Goal: Information Seeking & Learning: Learn about a topic

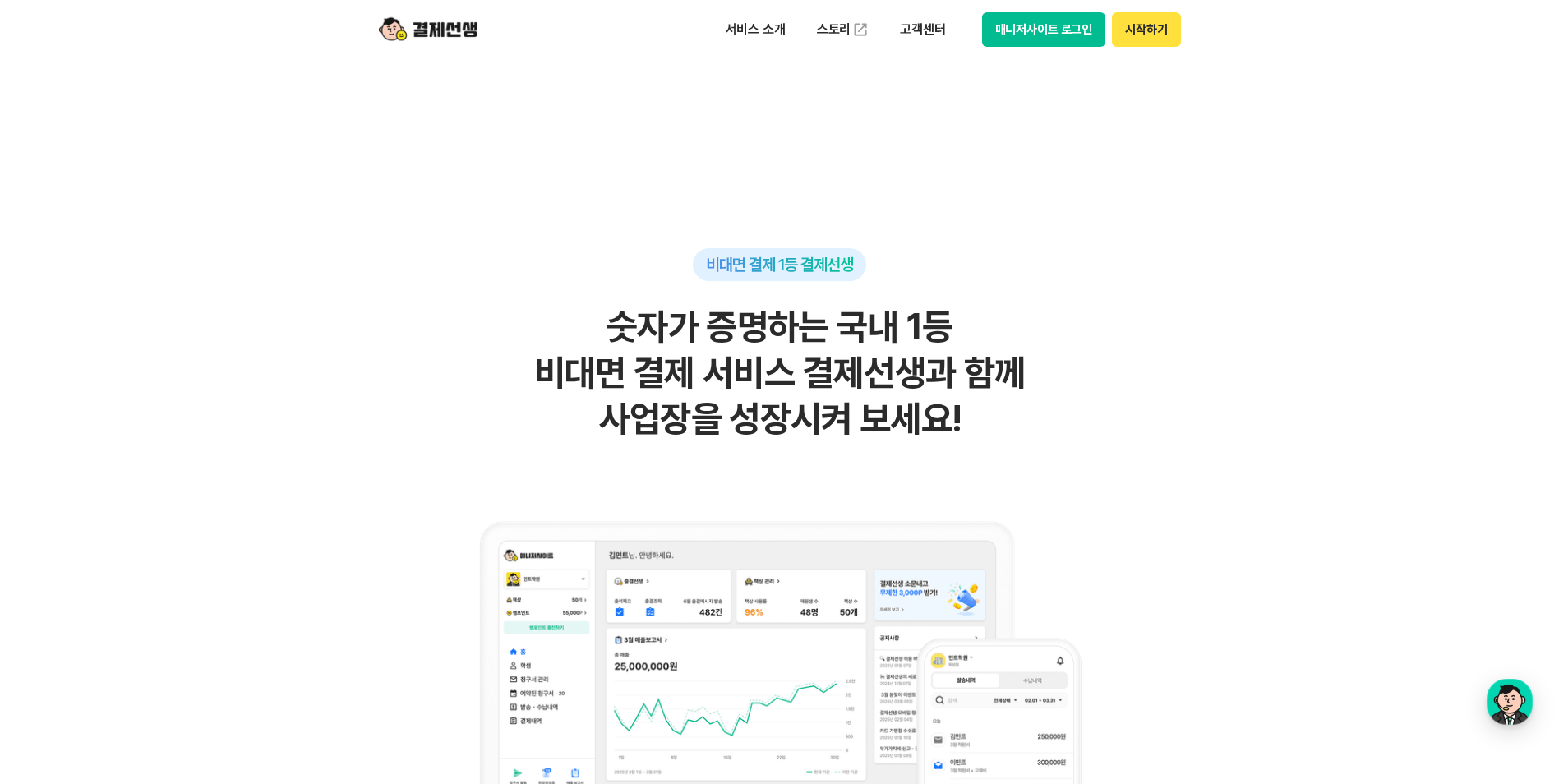
scroll to position [904, 0]
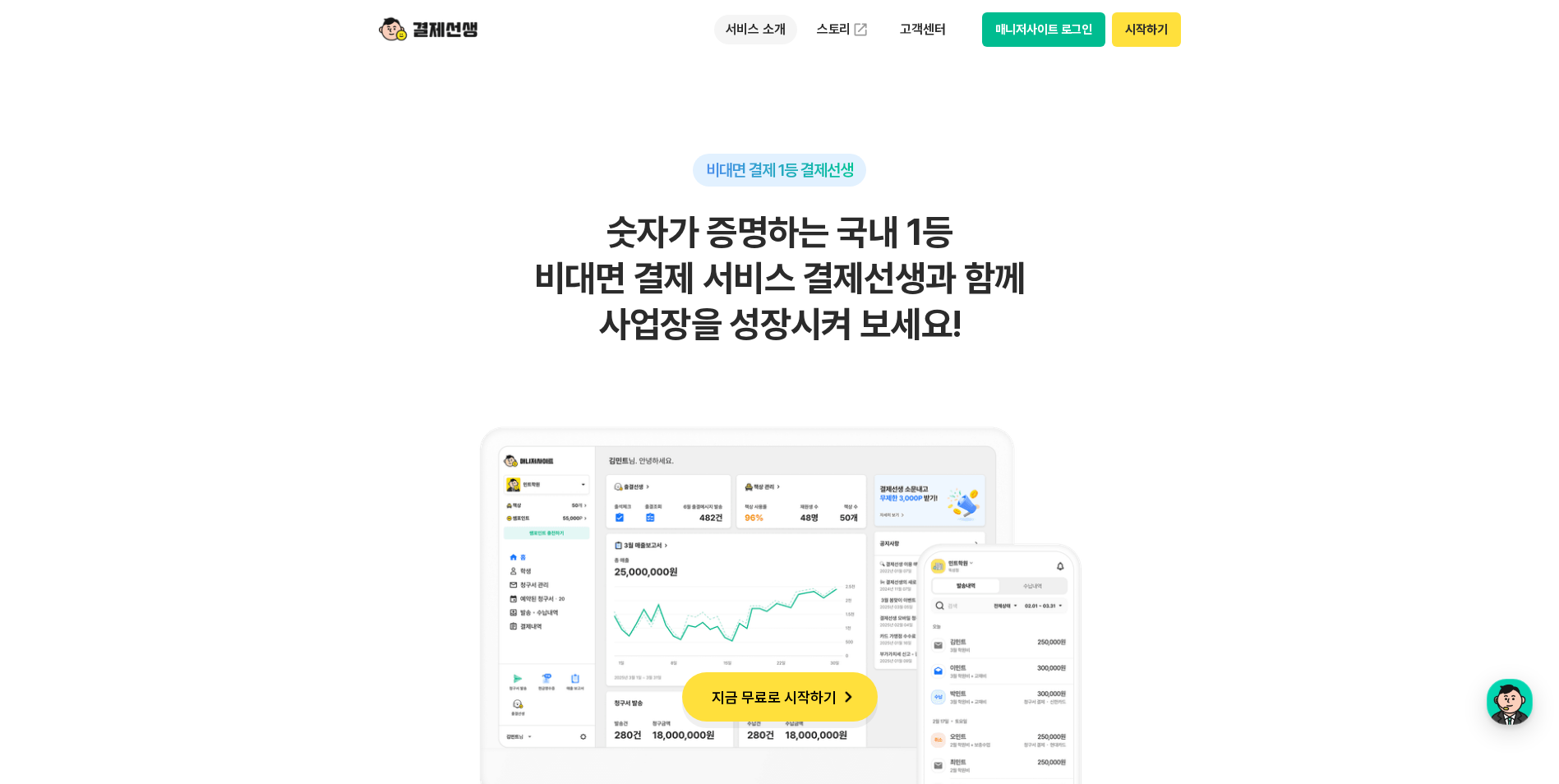
click at [757, 38] on p "서비스 소개" at bounding box center [755, 30] width 83 height 30
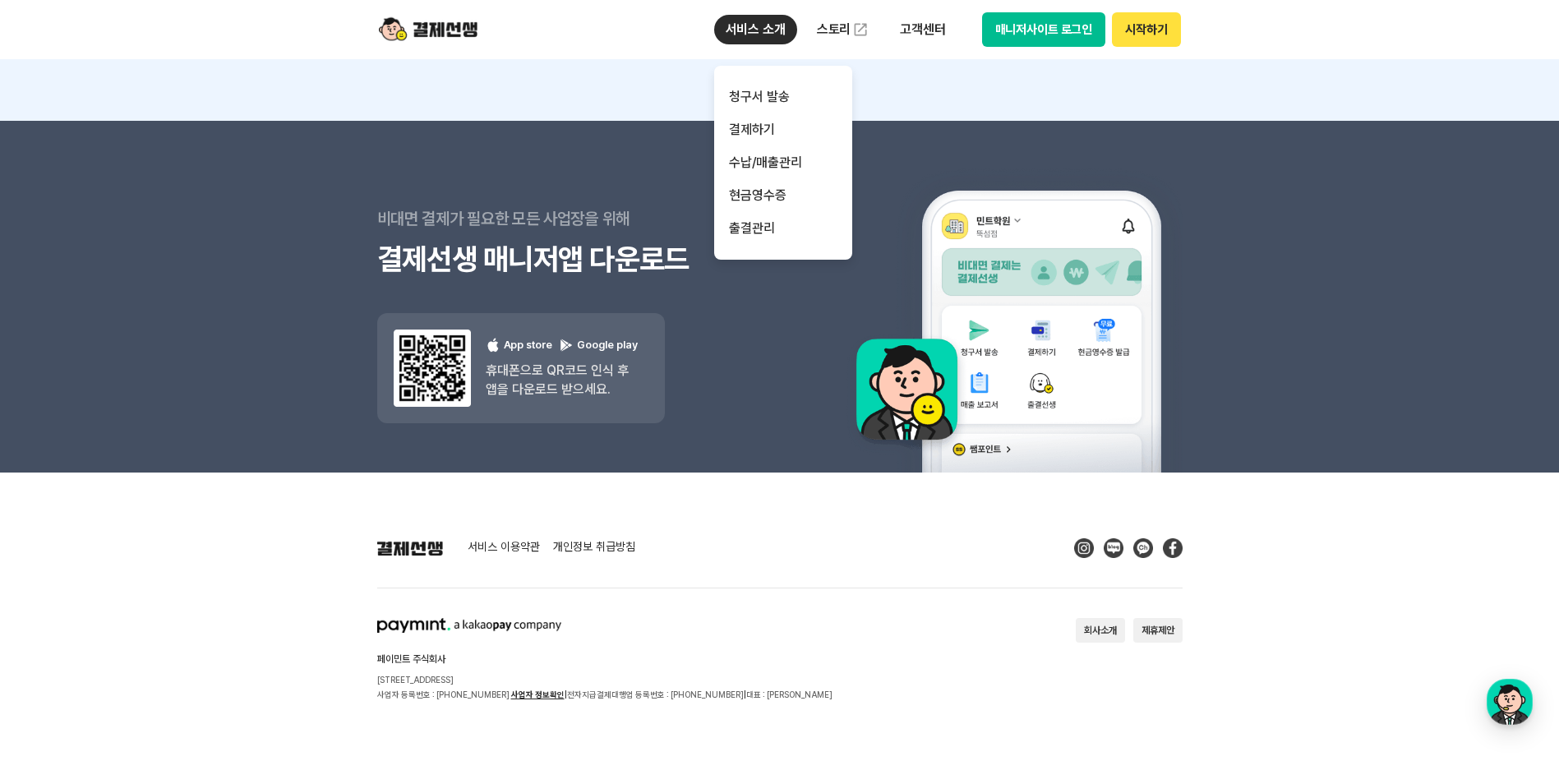
scroll to position [14433, 0]
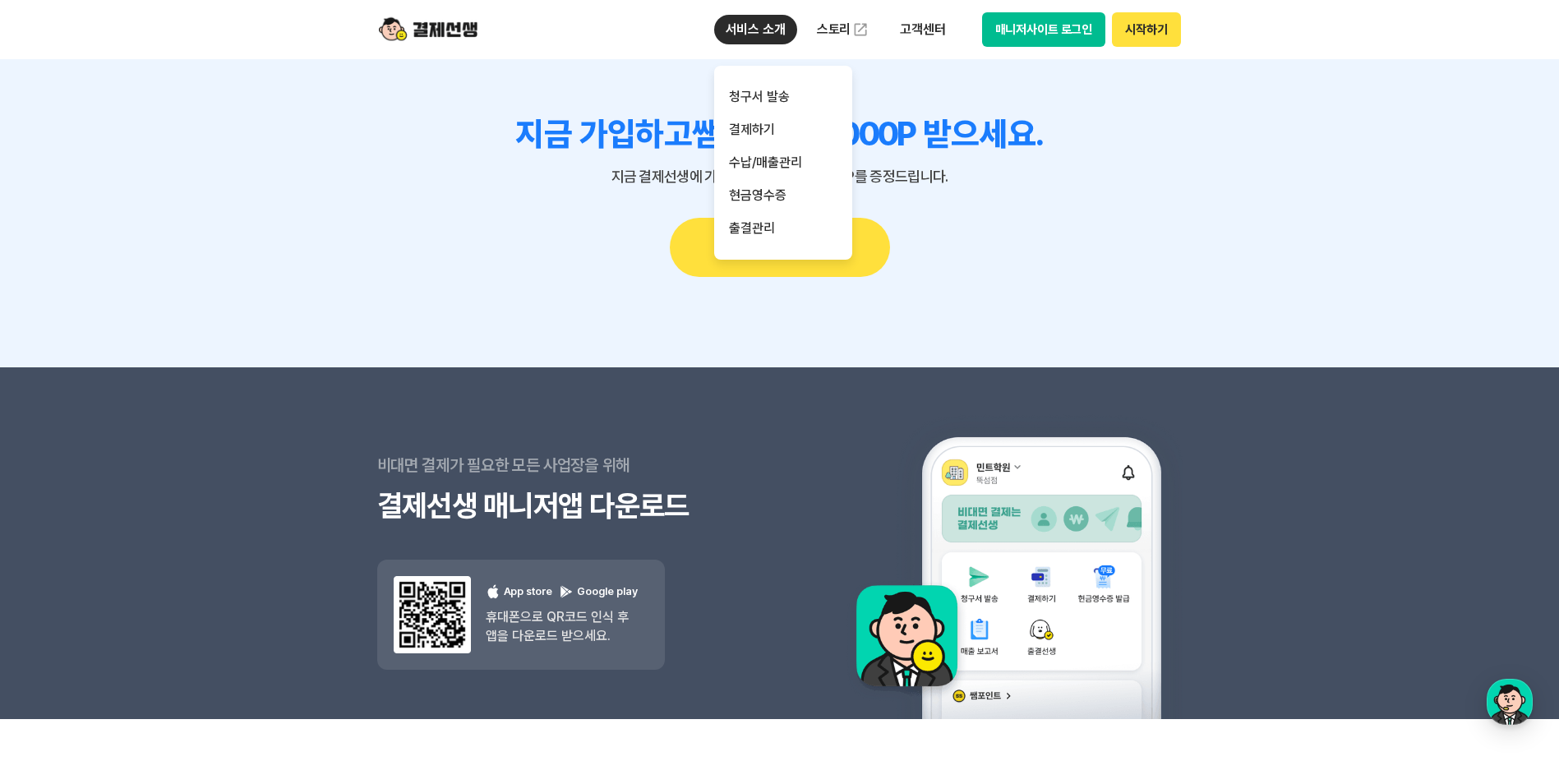
click at [782, 20] on p "서비스 소개" at bounding box center [755, 30] width 83 height 30
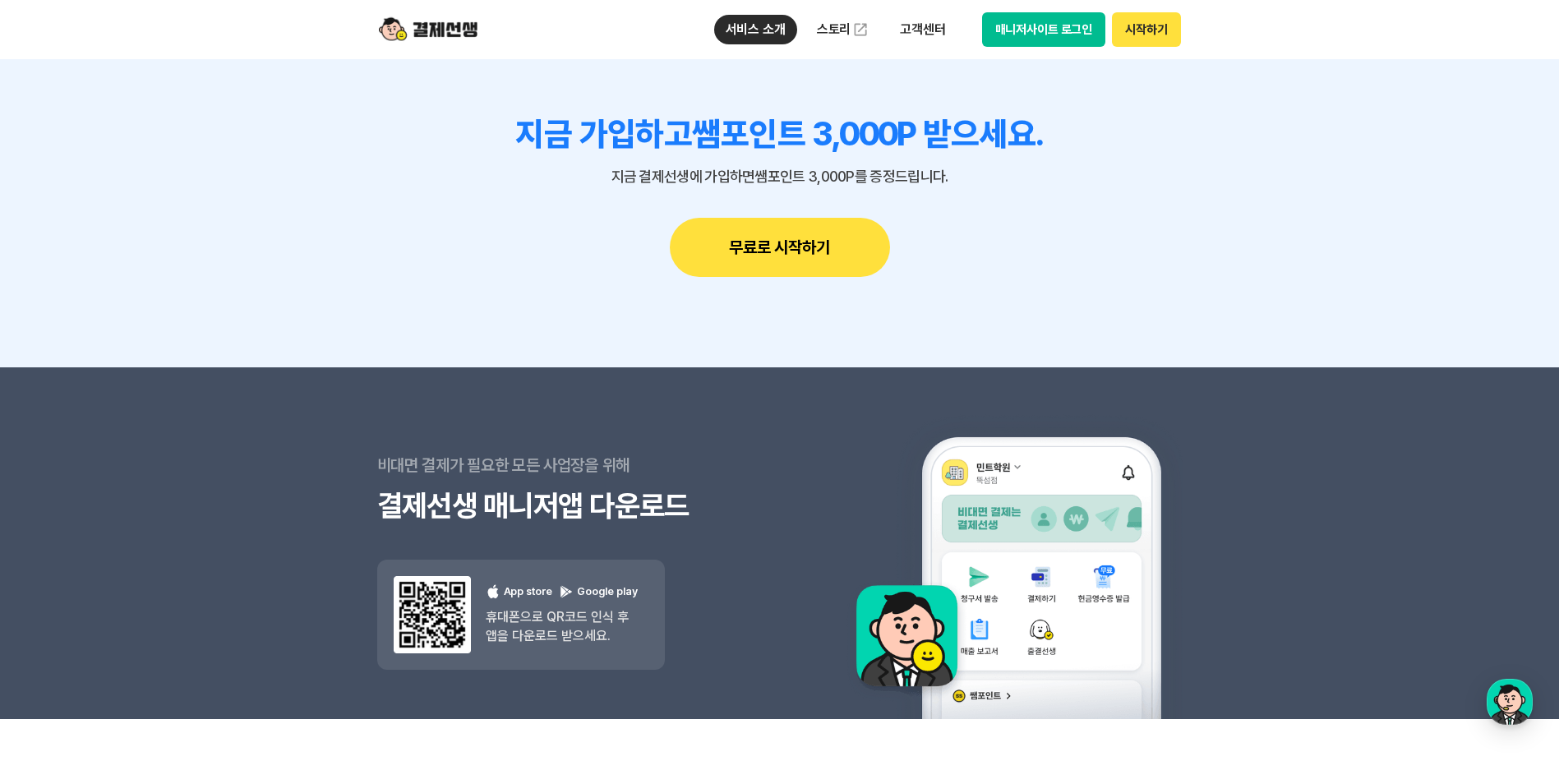
click at [790, 524] on div "비대면 결제가 필요한 모든 사업장을 위해 결제선생 매니저앱 다운로드 결제선생 매니저앱 다운로드 App store Google play 휴대폰으…" at bounding box center [780, 543] width 805 height 352
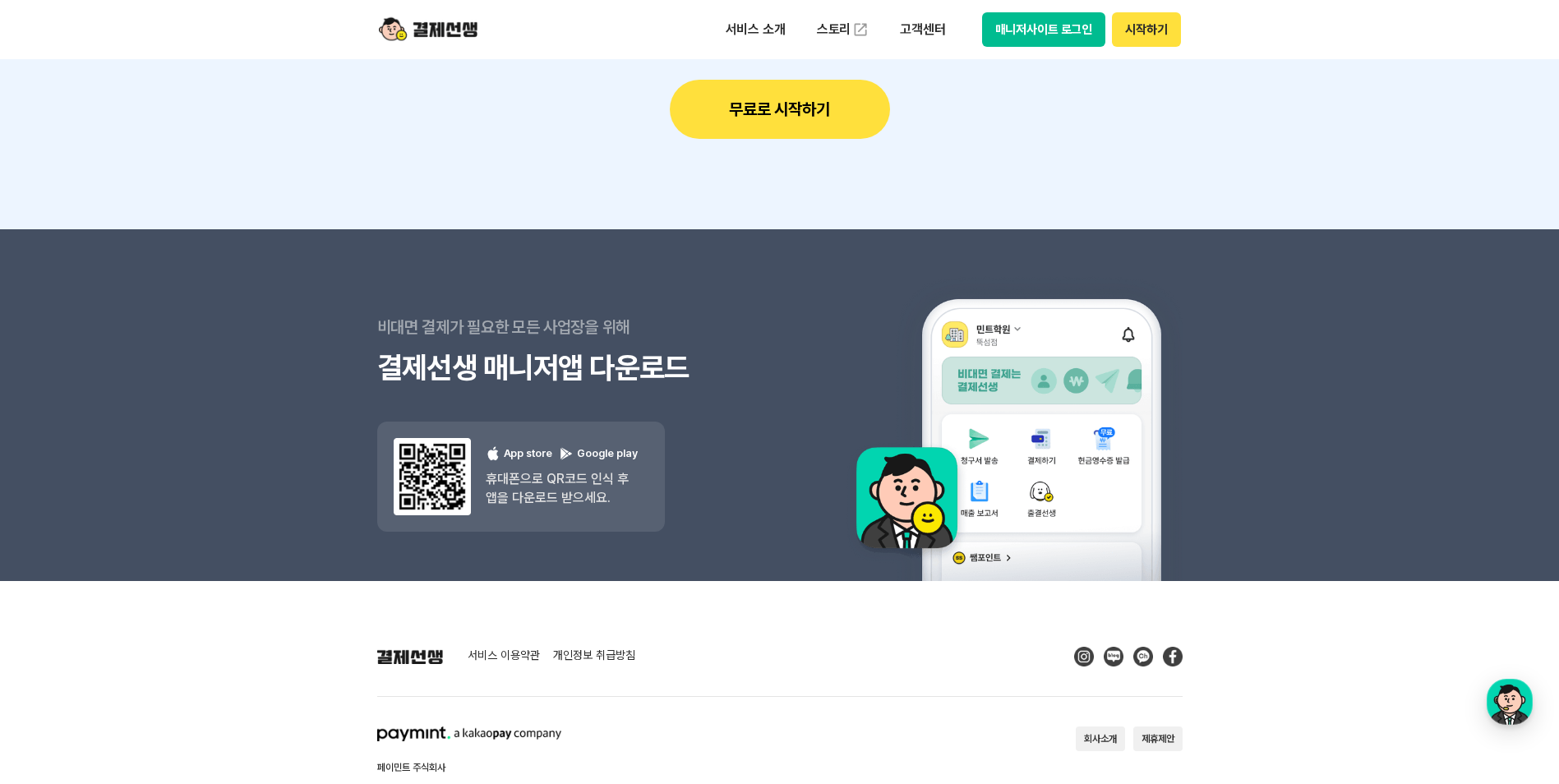
scroll to position [14679, 0]
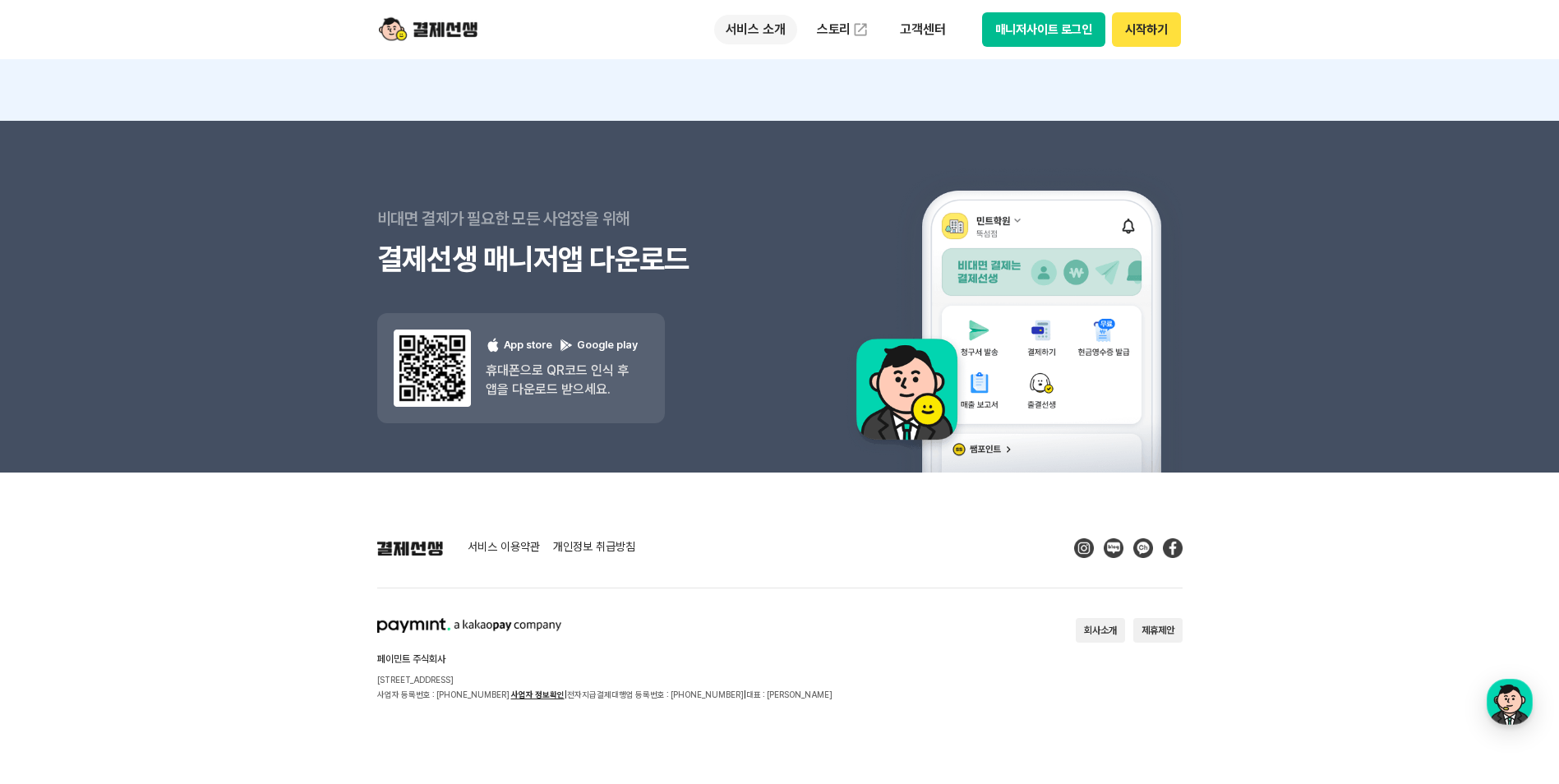
click at [762, 25] on p "서비스 소개" at bounding box center [755, 30] width 83 height 30
click at [692, 466] on div "비대면 결제가 필요한 모든 사업장을 위해 결제선생 매니저앱 다운로드 결제선생 매니저앱 다운로드 App store Google play 휴대폰으…" at bounding box center [578, 296] width 403 height 352
click at [451, 43] on img at bounding box center [428, 29] width 99 height 31
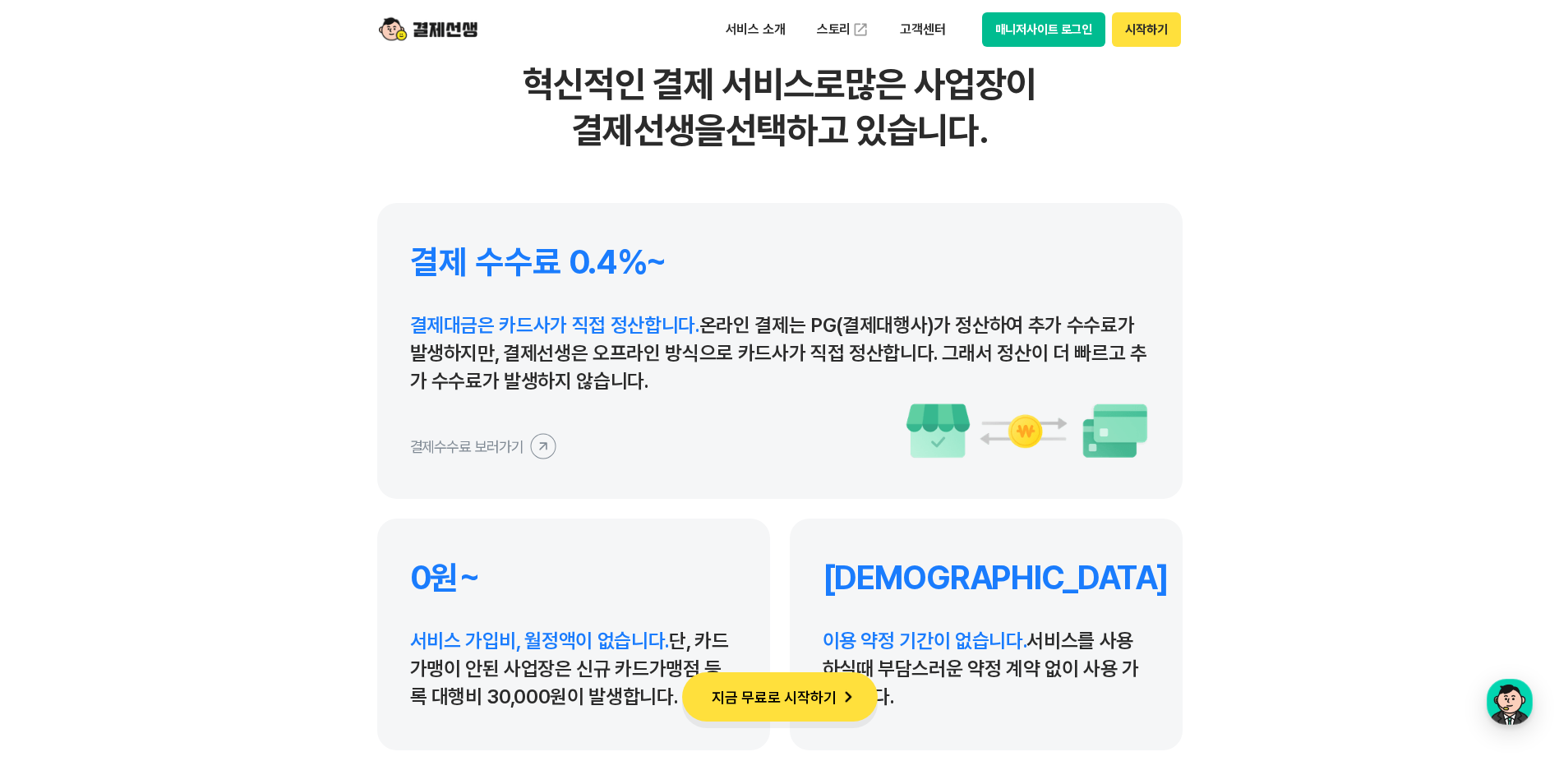
scroll to position [7638, 0]
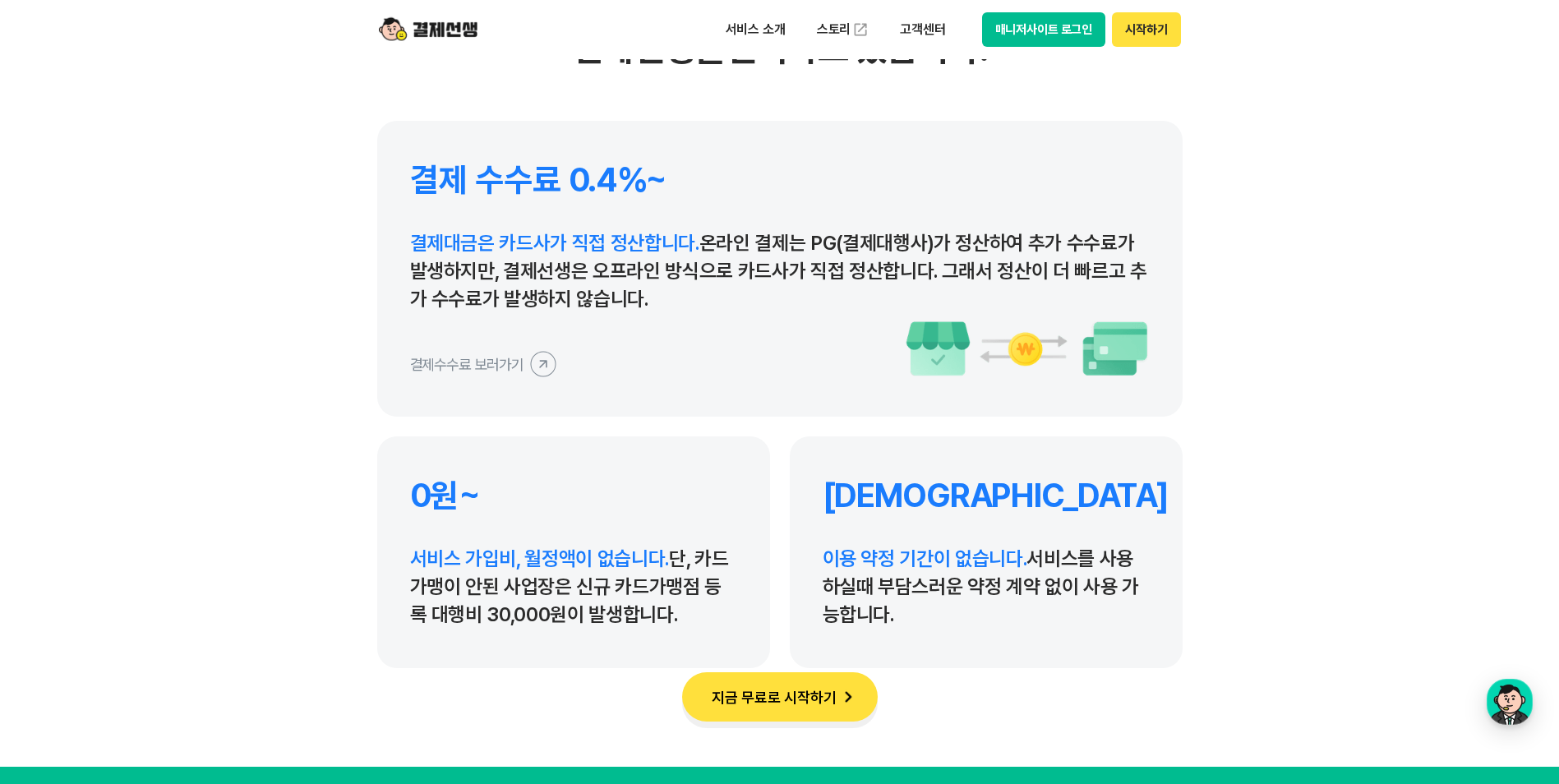
click at [534, 372] on icon at bounding box center [542, 363] width 37 height 37
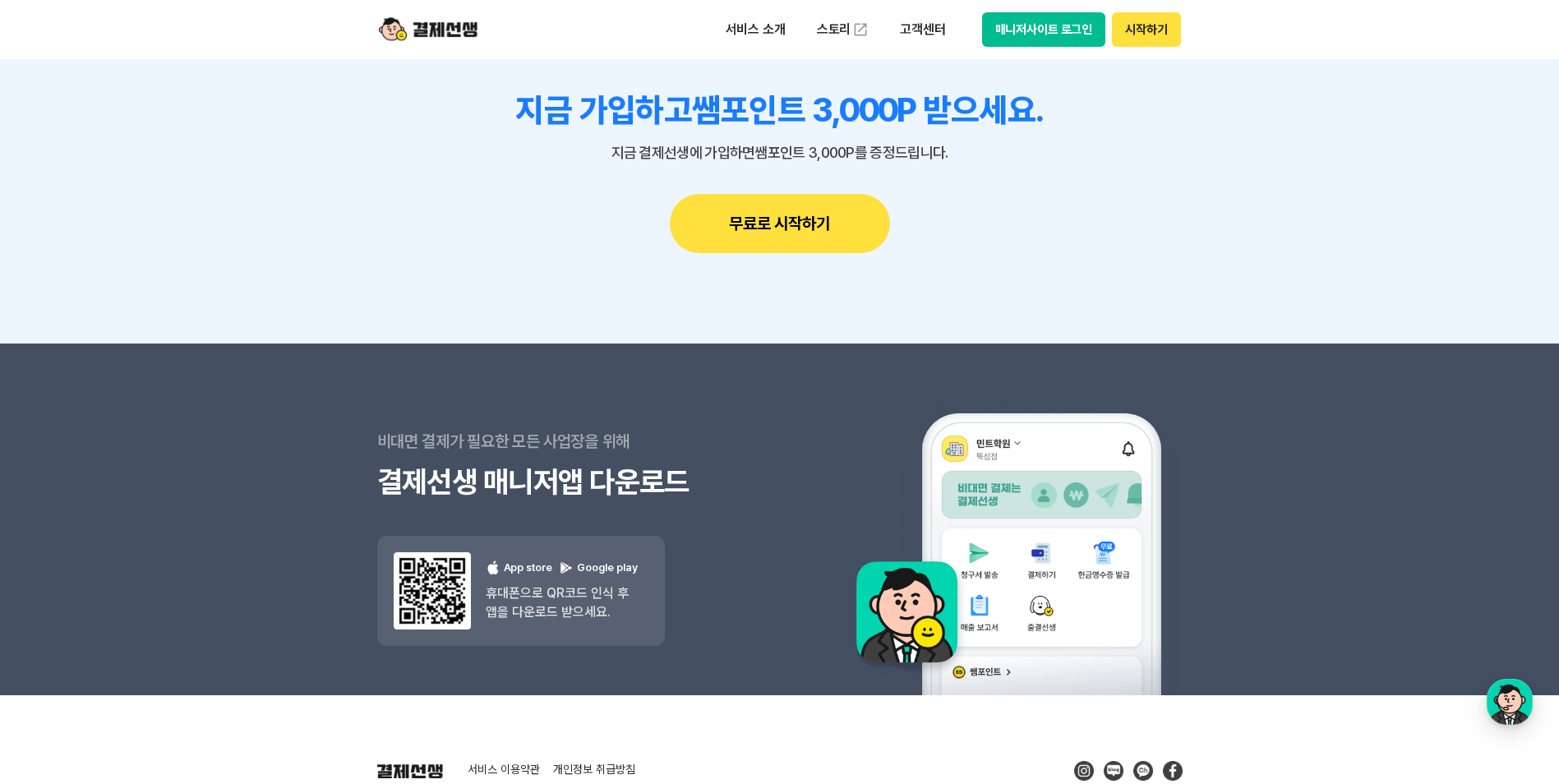
scroll to position [14433, 0]
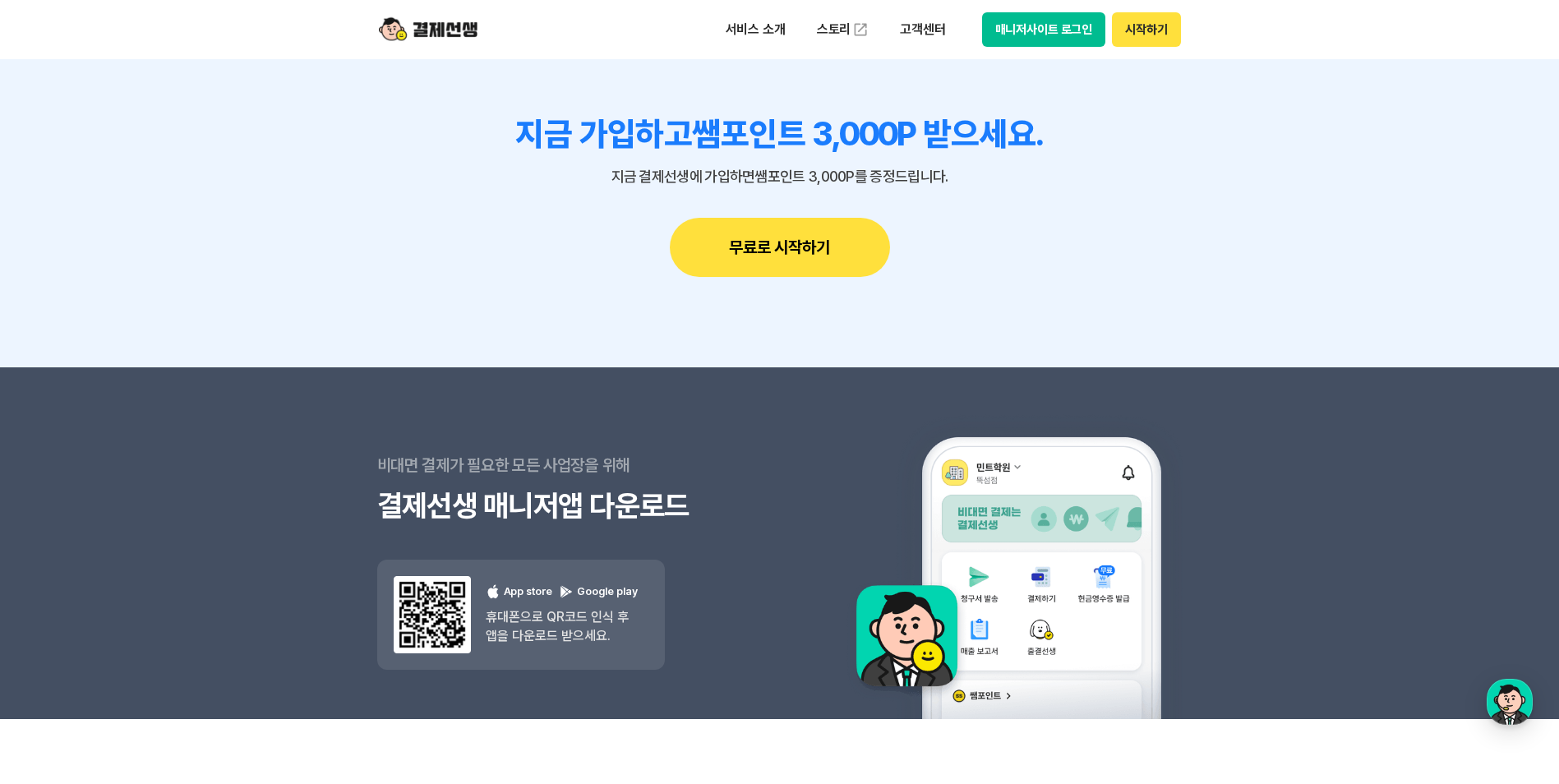
drag, startPoint x: 764, startPoint y: 620, endPoint x: 611, endPoint y: 372, distance: 291.4
click at [611, 372] on div "비대면 결제가 필요한 모든 사업장을 위해 결제선생 매니저앱 다운로드 결제선생 매니저앱 다운로드 App store Google play 휴대폰으…" at bounding box center [578, 543] width 403 height 352
